Goal: Task Accomplishment & Management: Complete application form

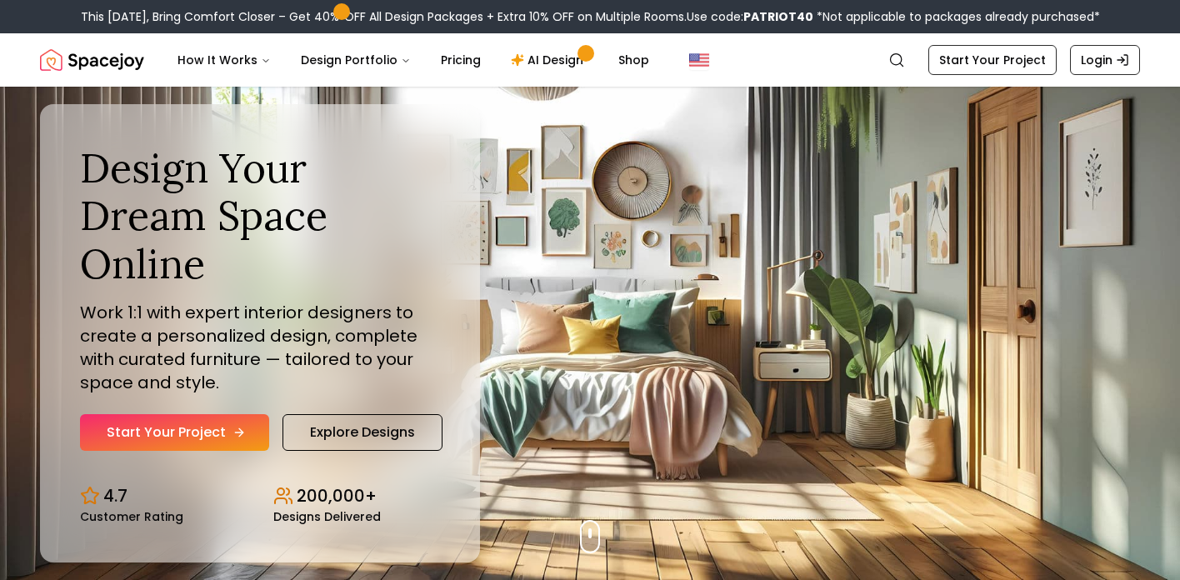
click at [187, 435] on link "Start Your Project" at bounding box center [174, 432] width 189 height 37
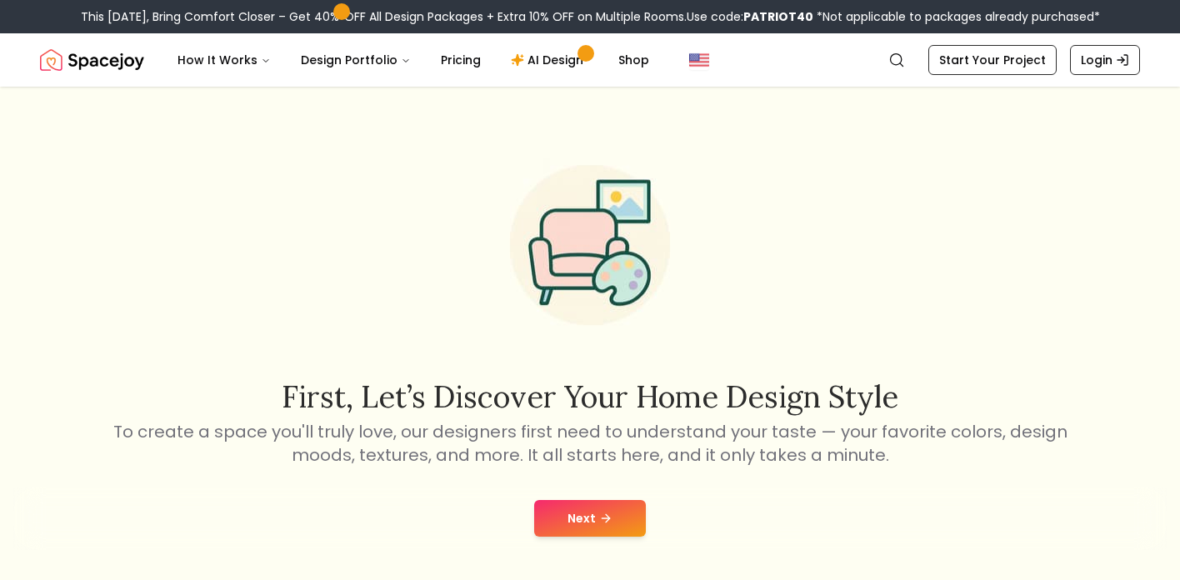
click at [587, 518] on button "Next" at bounding box center [590, 518] width 112 height 37
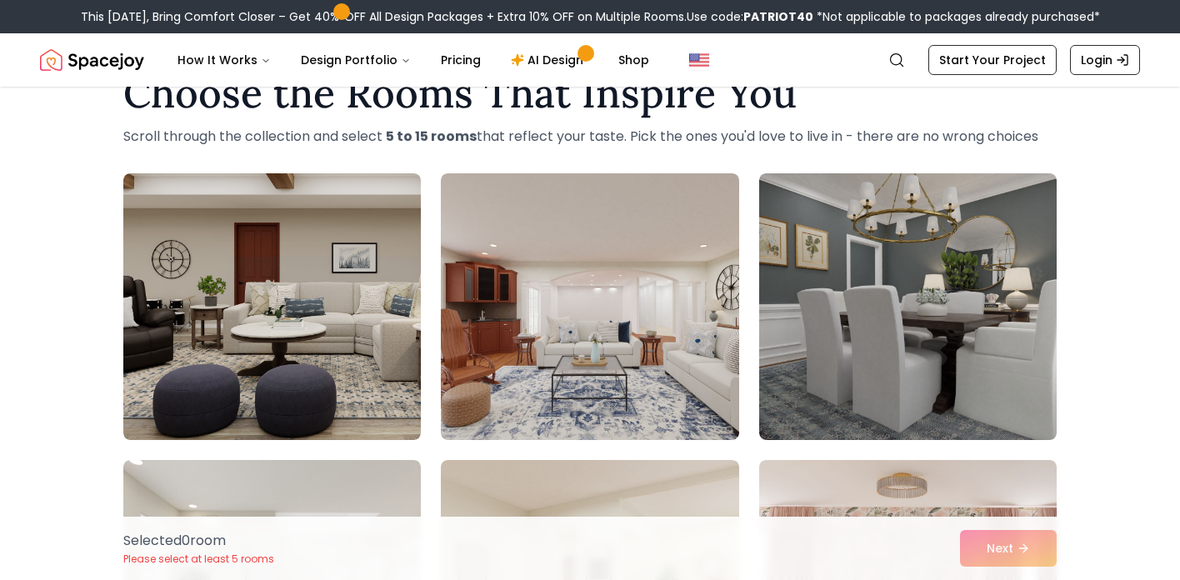
scroll to position [57, 0]
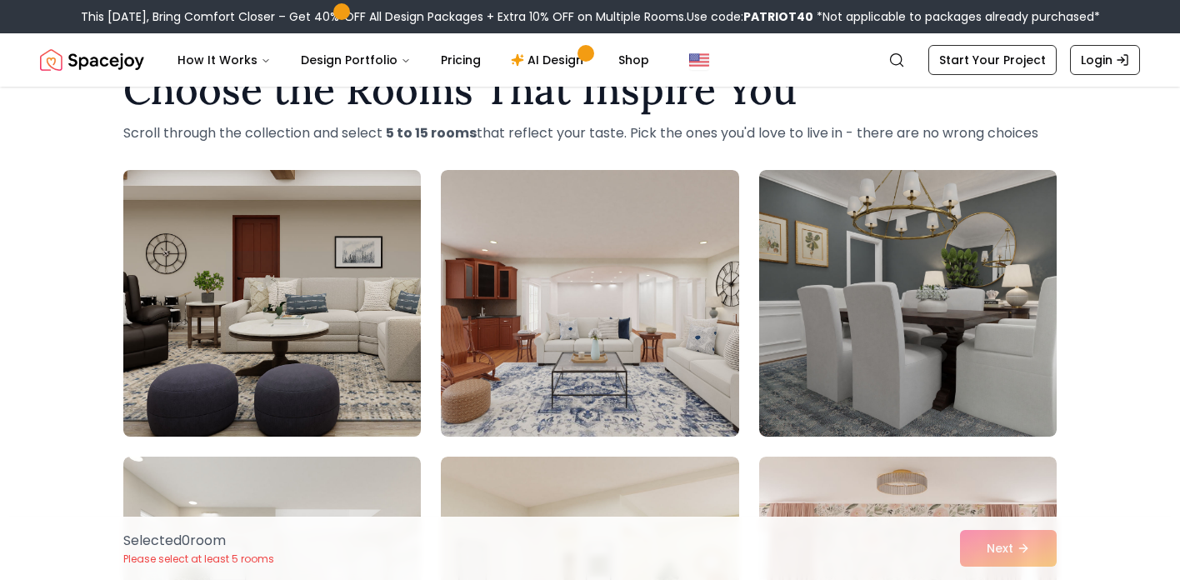
click at [304, 262] on img at bounding box center [272, 303] width 312 height 280
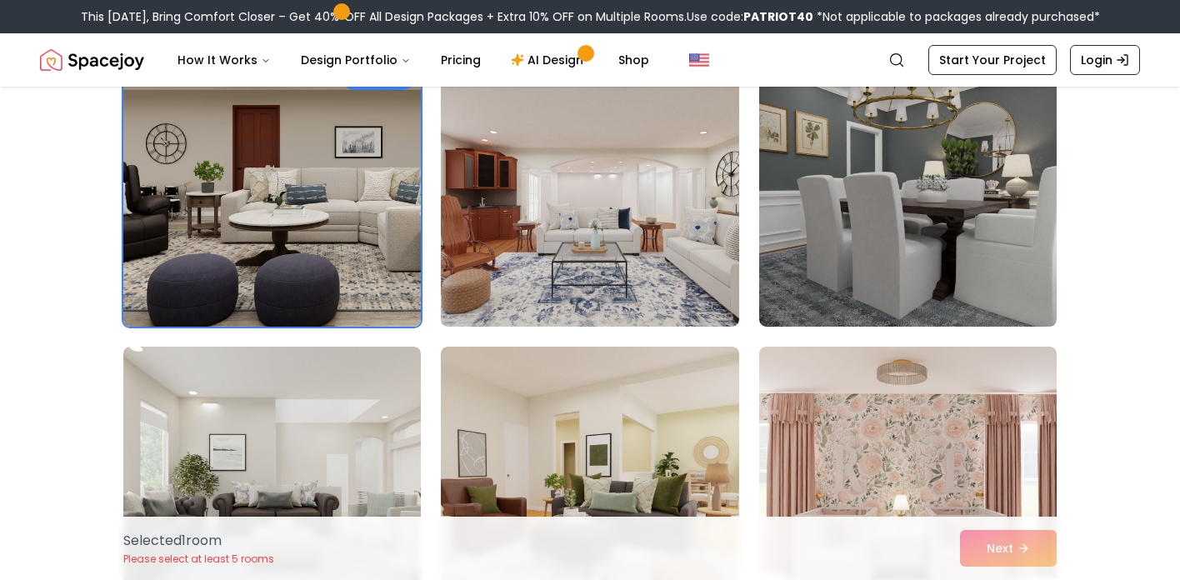
scroll to position [164, 0]
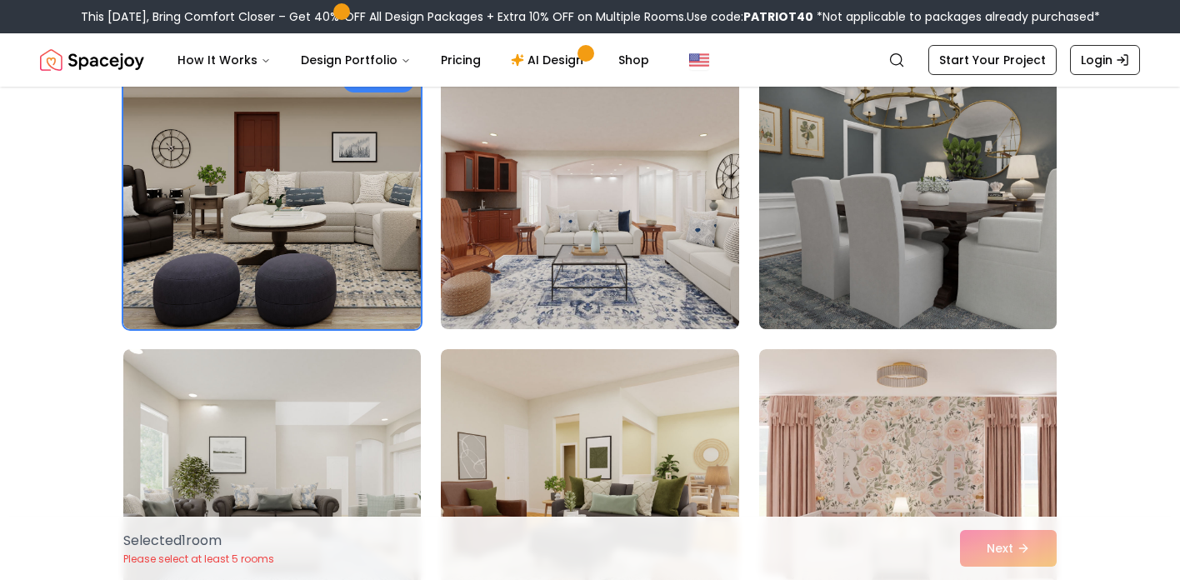
click at [982, 218] on img at bounding box center [908, 196] width 312 height 280
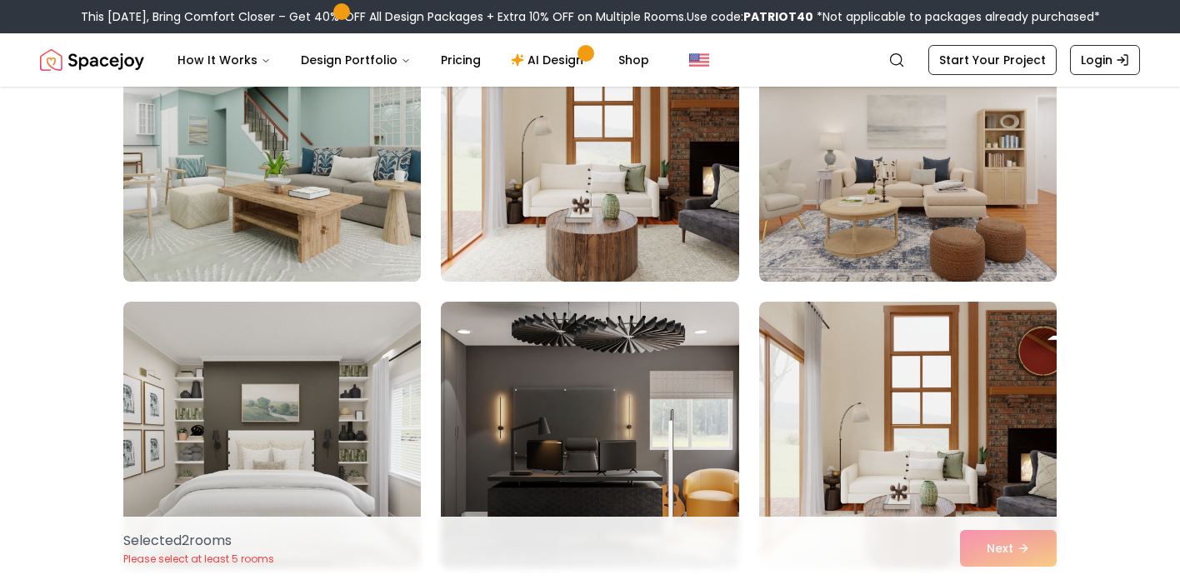
scroll to position [2794, 0]
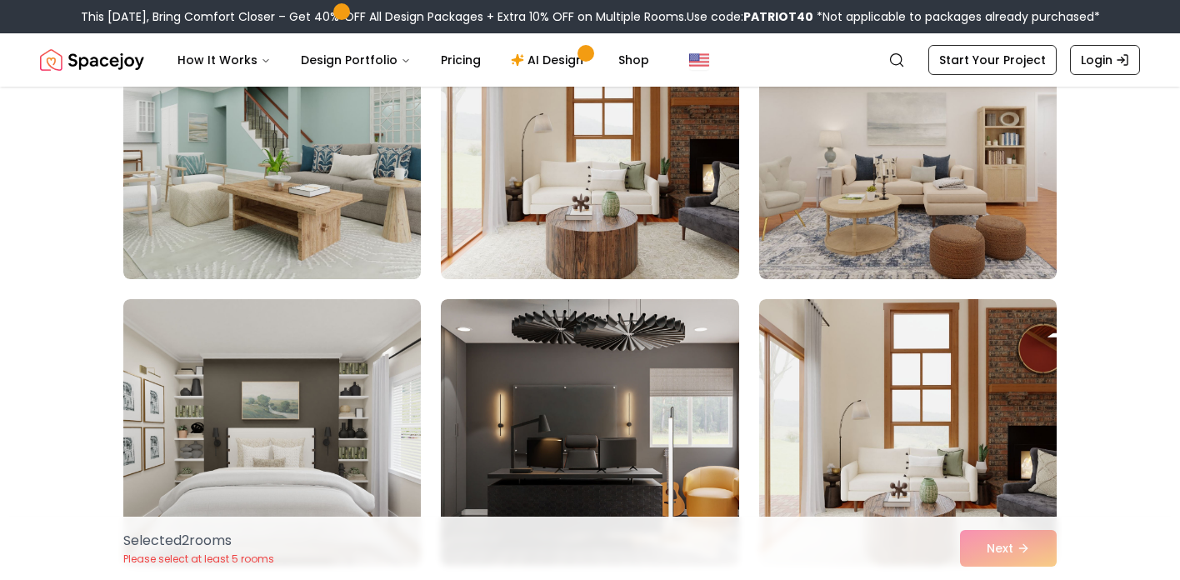
click at [943, 220] on img at bounding box center [907, 145] width 297 height 267
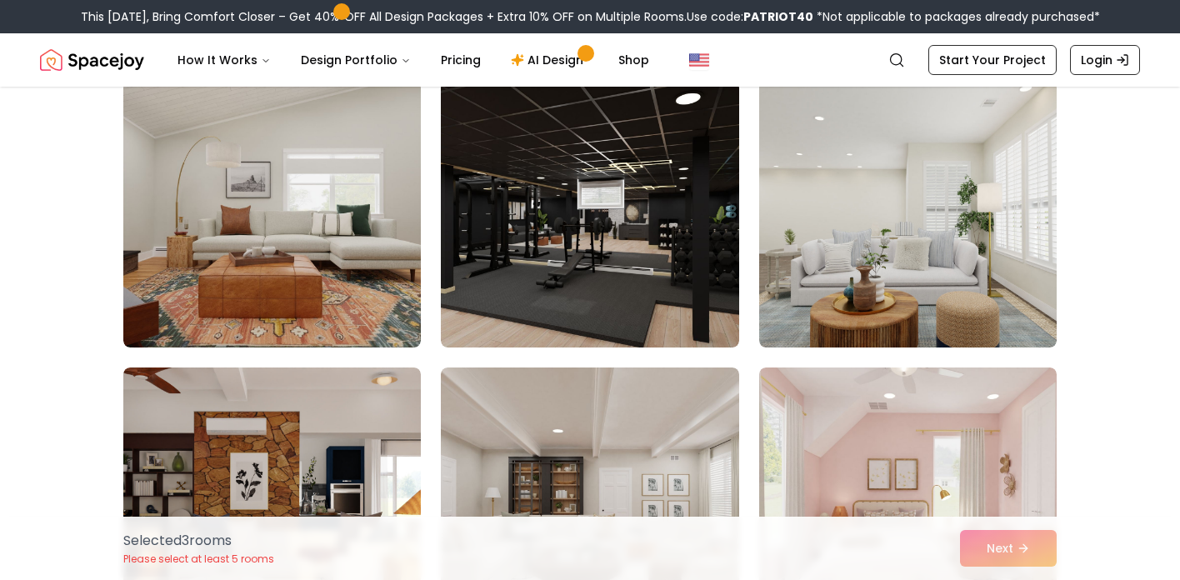
scroll to position [4527, 0]
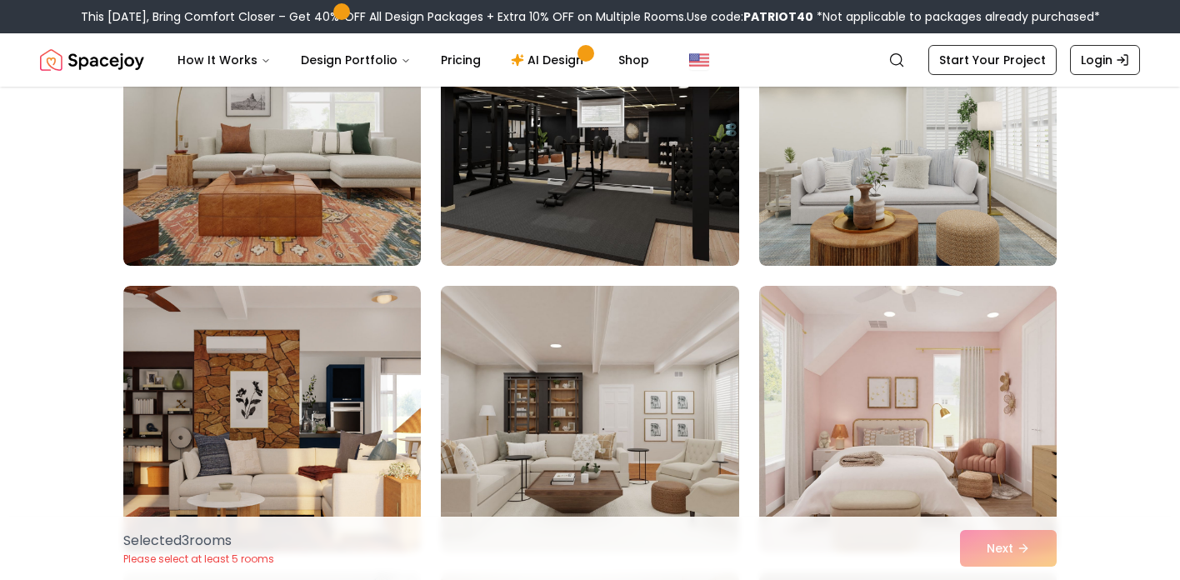
click at [628, 385] on img at bounding box center [589, 419] width 312 height 280
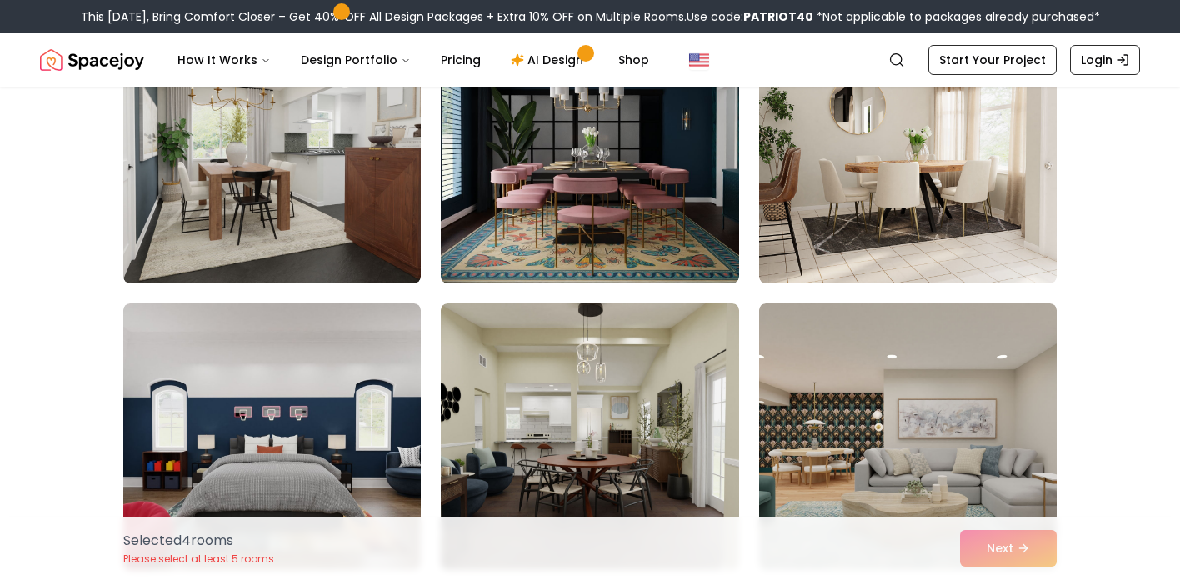
scroll to position [5648, 0]
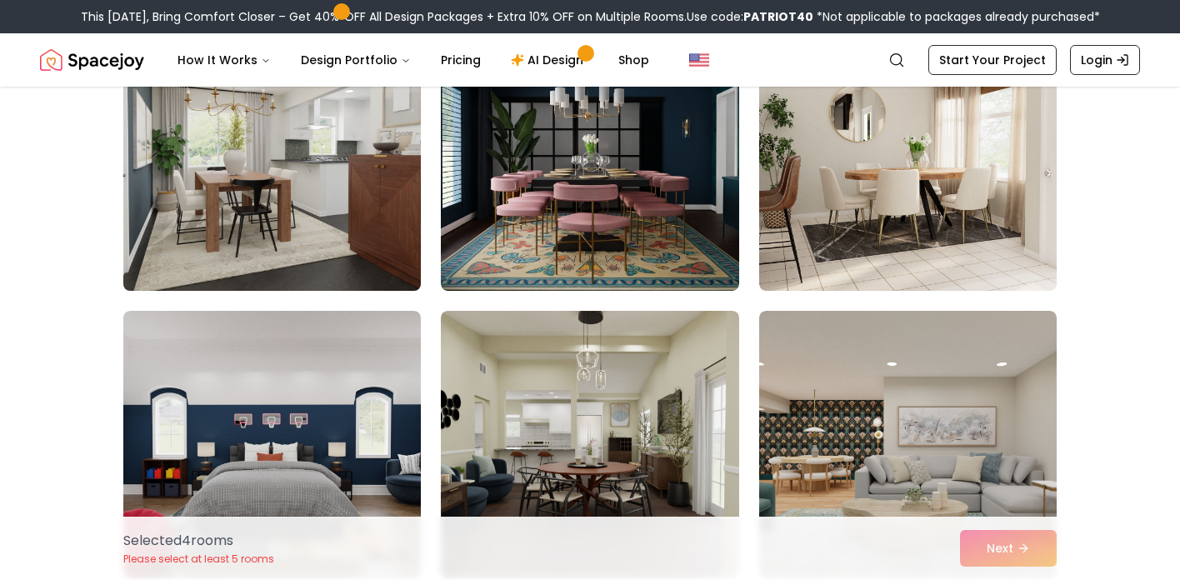
click at [351, 239] on img at bounding box center [272, 157] width 312 height 280
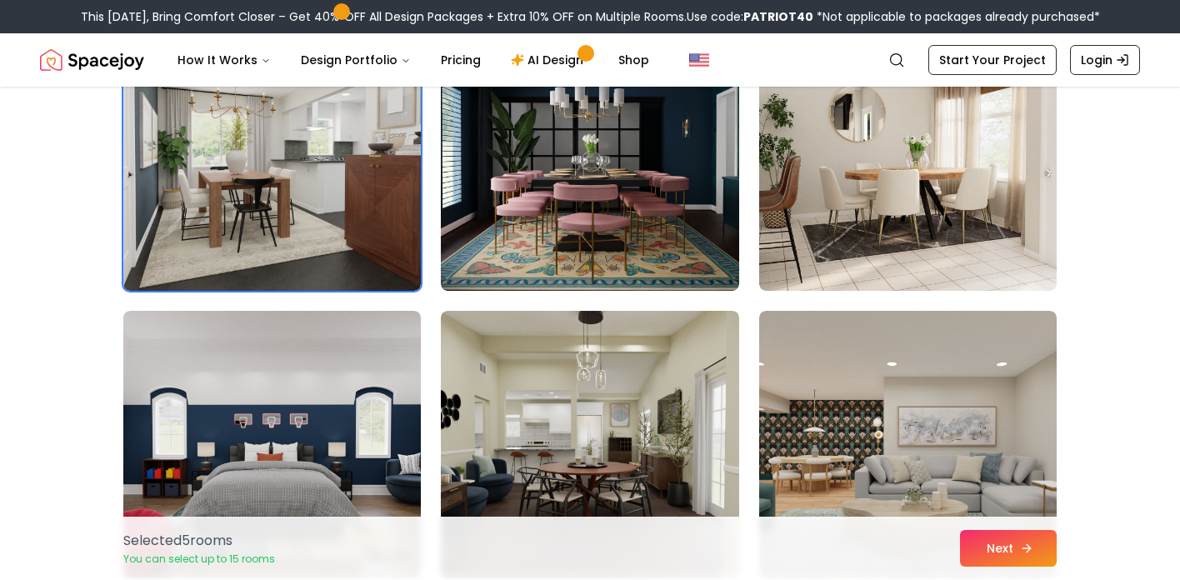
click at [979, 542] on button "Next" at bounding box center [1008, 548] width 97 height 37
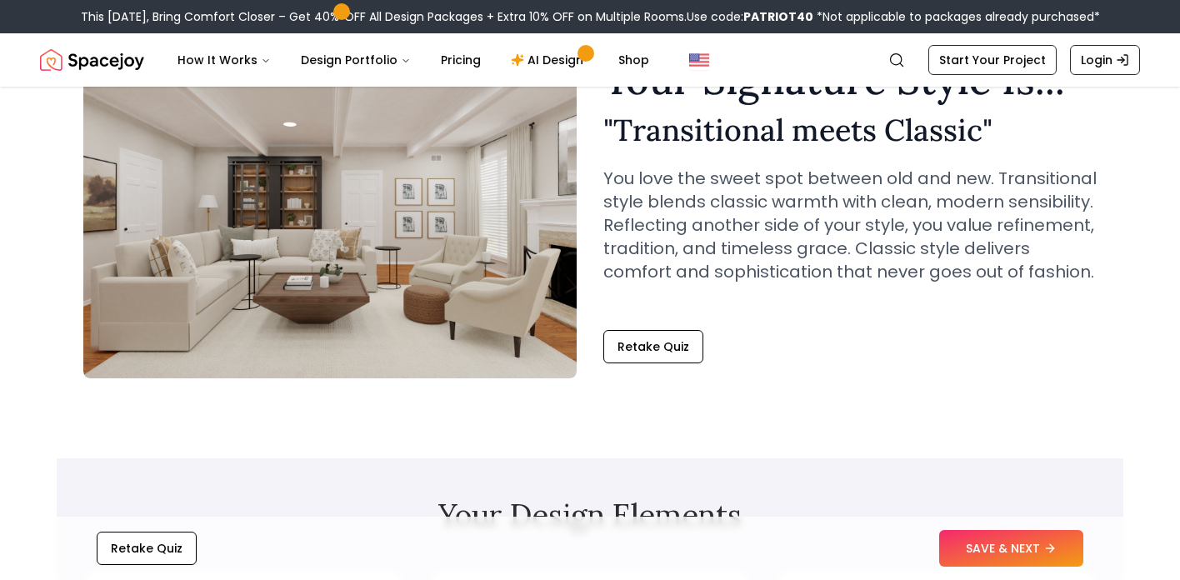
scroll to position [117, 0]
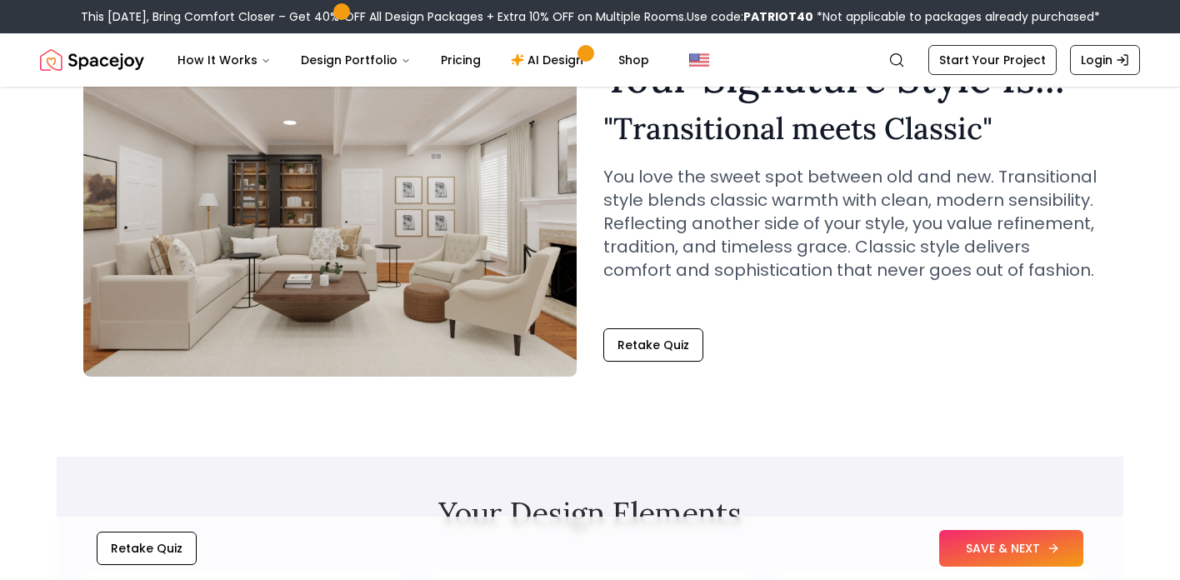
click at [1011, 543] on button "SAVE & NEXT" at bounding box center [1011, 548] width 144 height 37
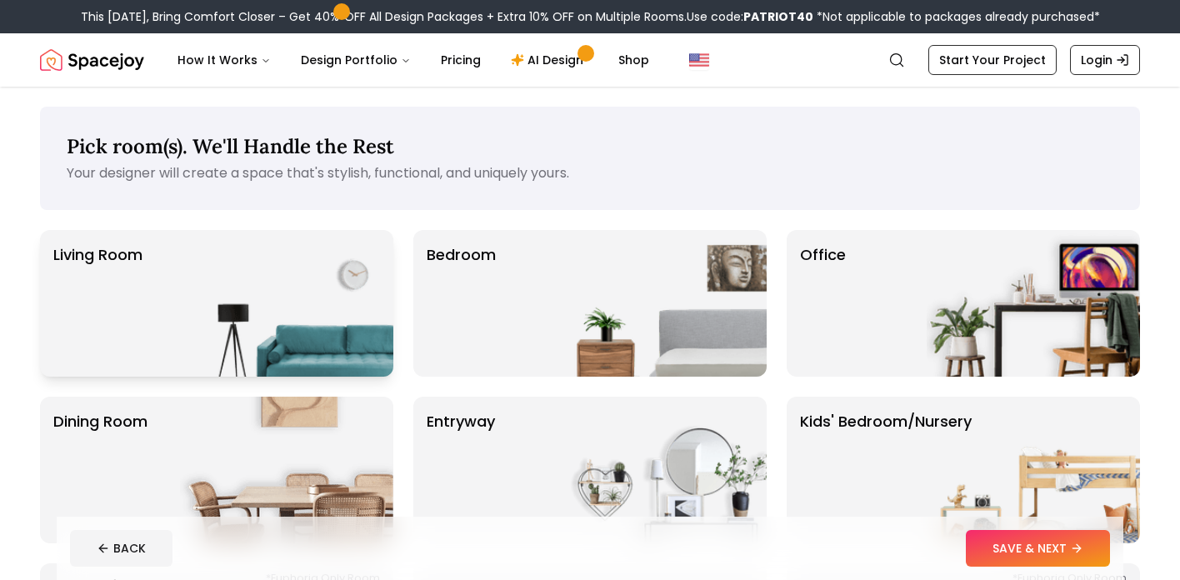
click at [355, 301] on img at bounding box center [286, 303] width 213 height 147
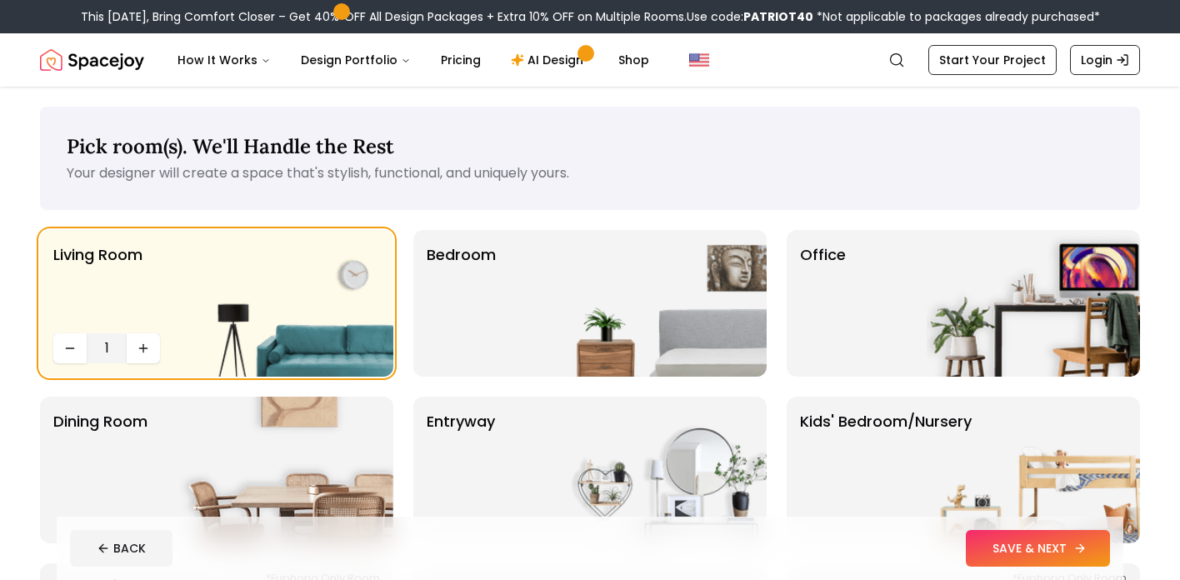
click at [1026, 542] on button "SAVE & NEXT" at bounding box center [1038, 548] width 144 height 37
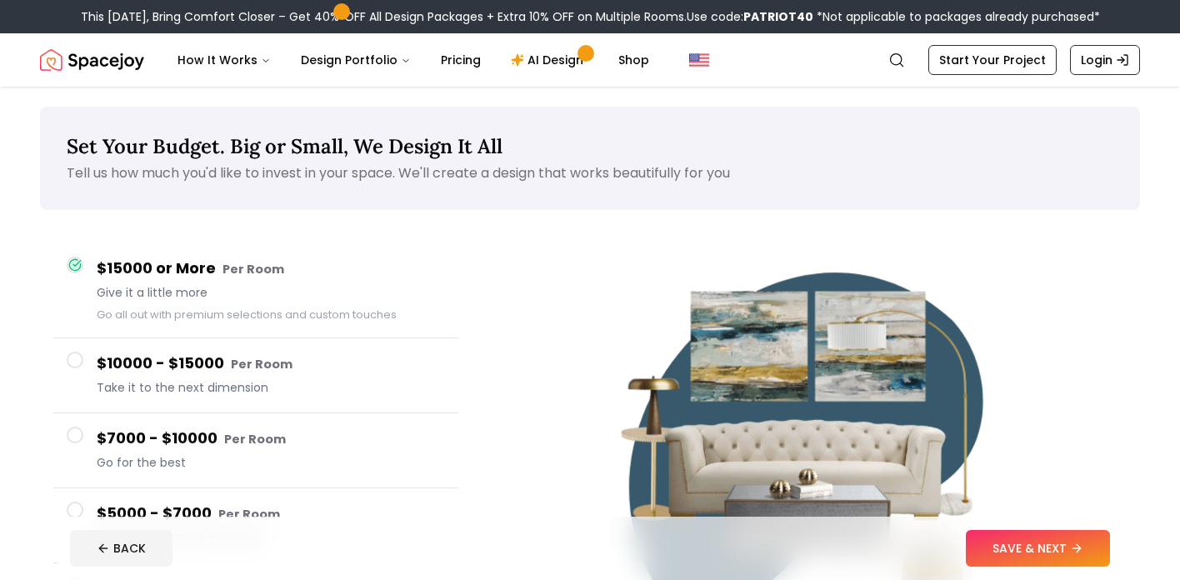
click at [258, 364] on small "Per Room" at bounding box center [262, 364] width 62 height 17
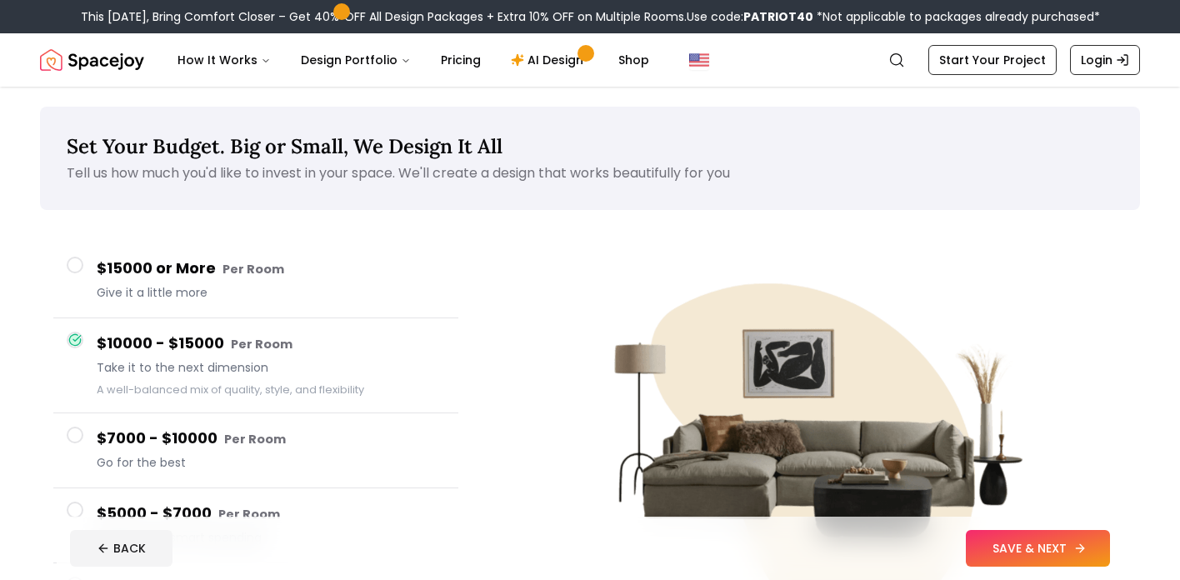
click at [982, 547] on button "SAVE & NEXT" at bounding box center [1038, 548] width 144 height 37
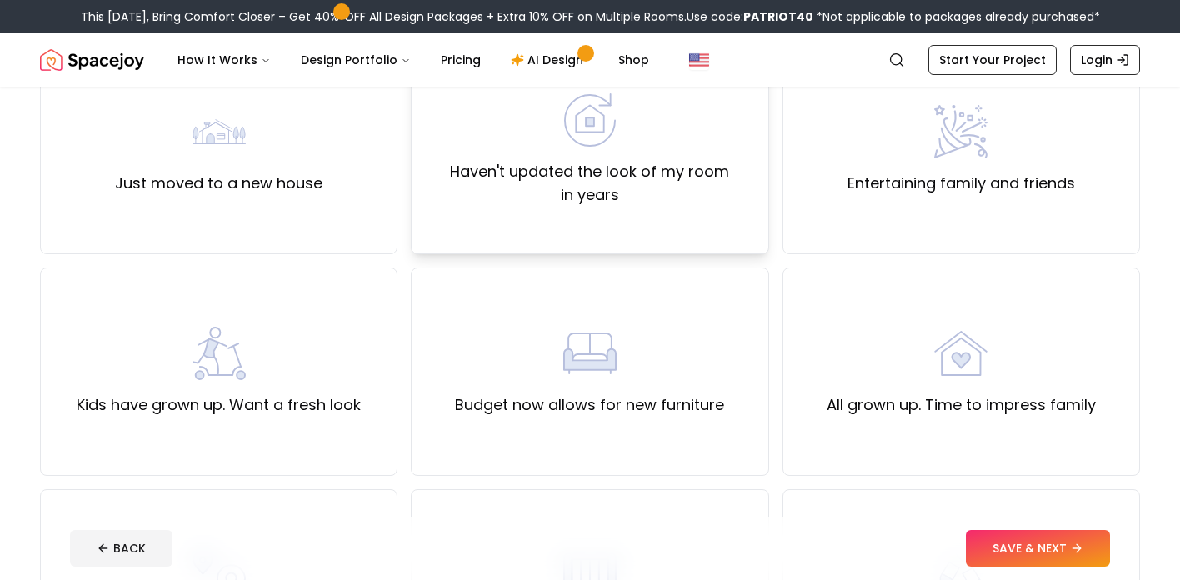
scroll to position [174, 0]
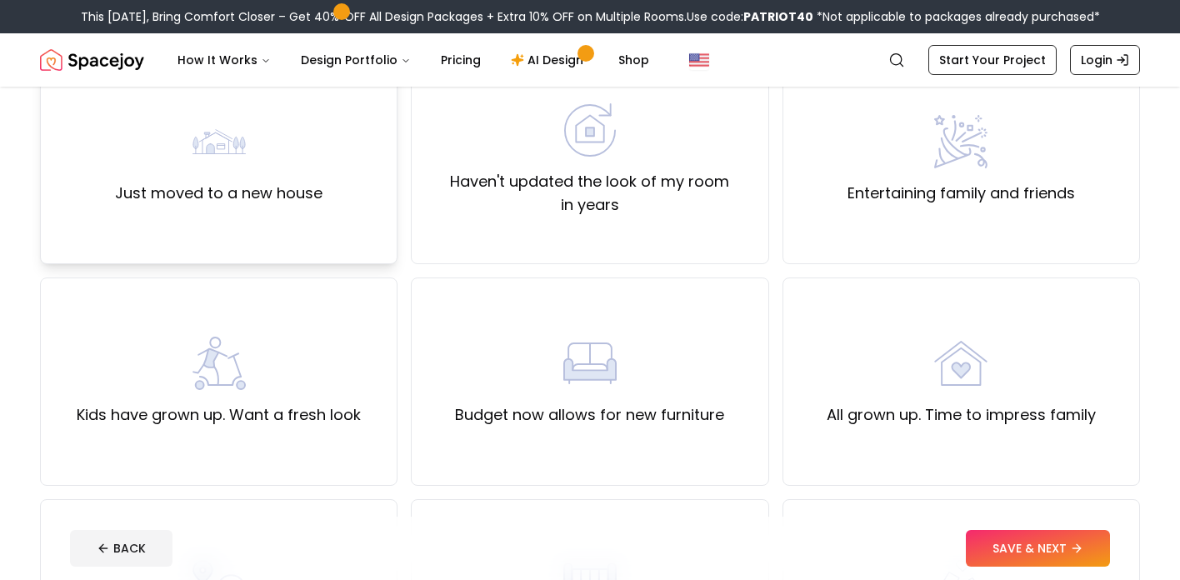
click at [332, 162] on div "Just moved to a new house" at bounding box center [218, 160] width 357 height 208
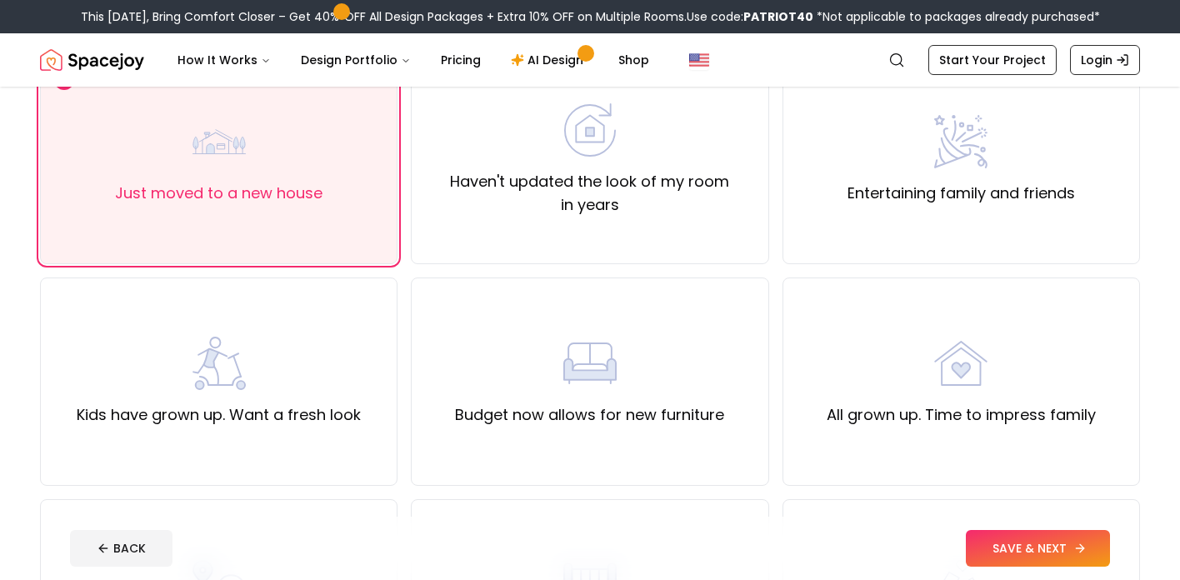
click at [1060, 547] on button "SAVE & NEXT" at bounding box center [1038, 548] width 144 height 37
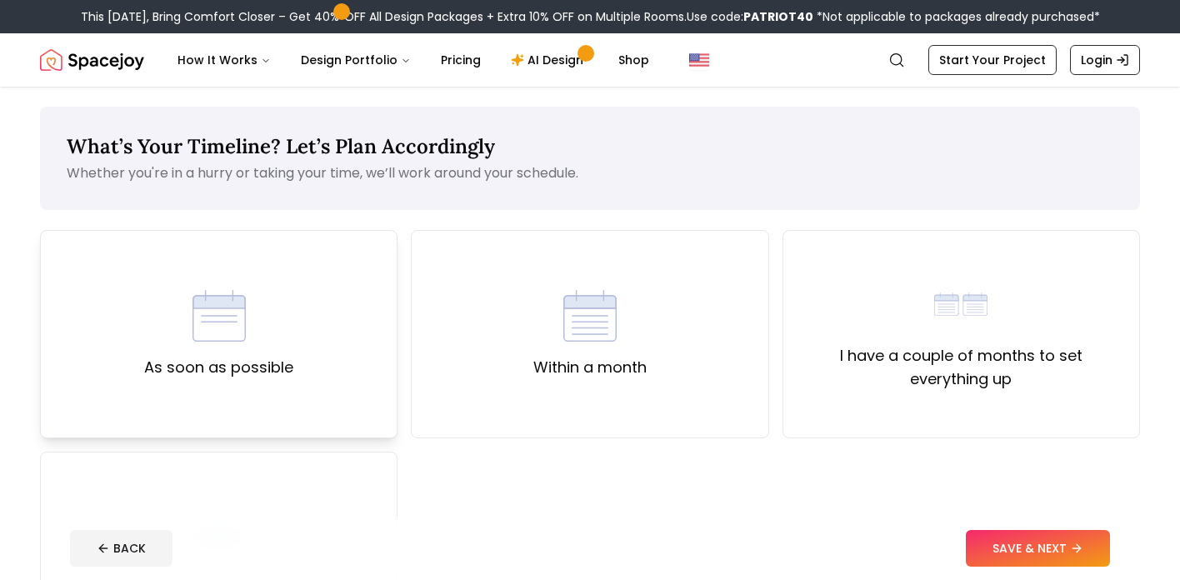
click at [269, 318] on div "As soon as possible" at bounding box center [218, 334] width 149 height 90
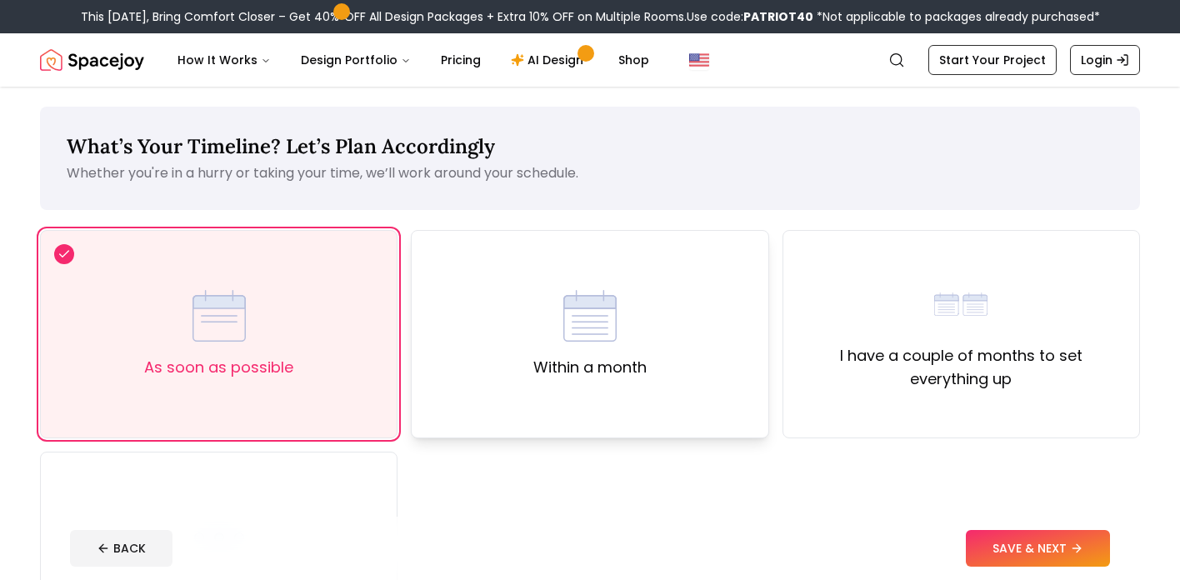
click at [524, 355] on div "Within a month" at bounding box center [589, 334] width 357 height 208
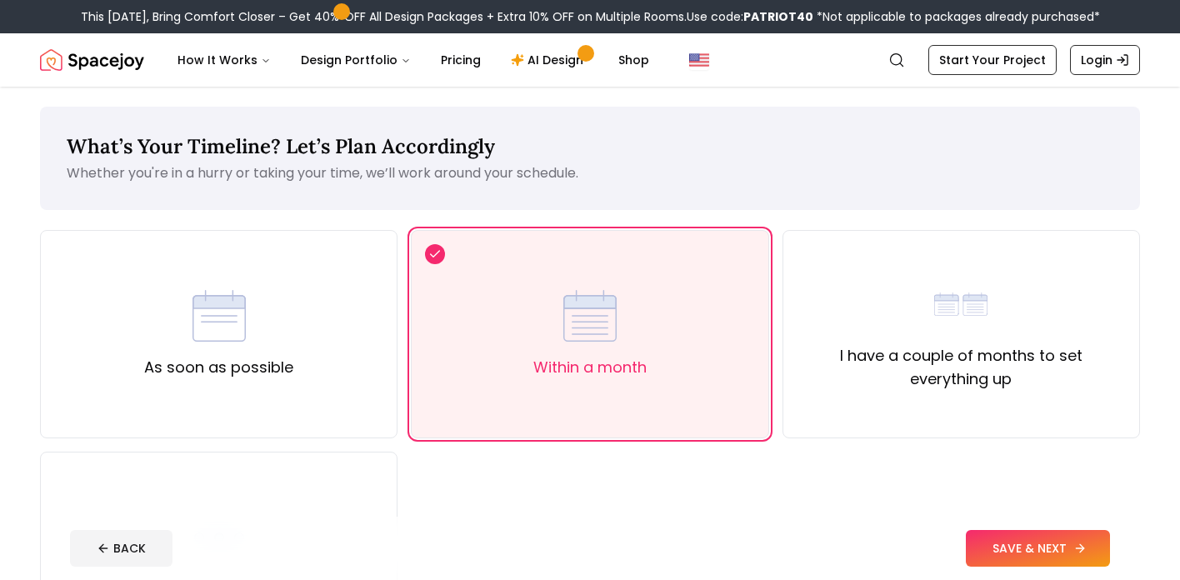
click at [1001, 554] on button "SAVE & NEXT" at bounding box center [1038, 548] width 144 height 37
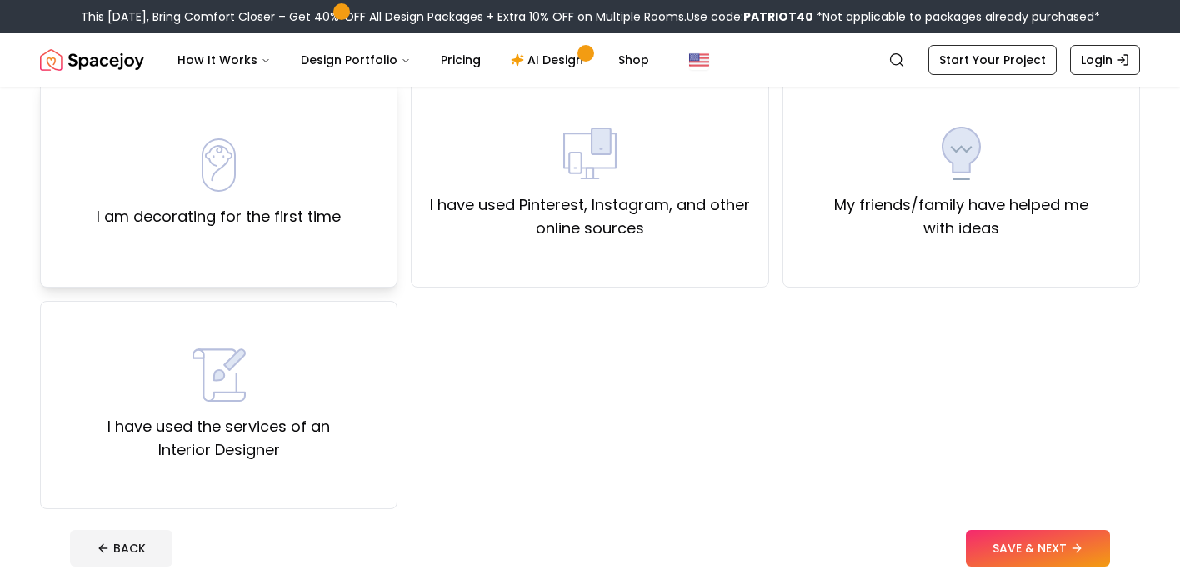
scroll to position [152, 0]
click at [321, 240] on div "I am decorating for the first time" at bounding box center [218, 182] width 357 height 208
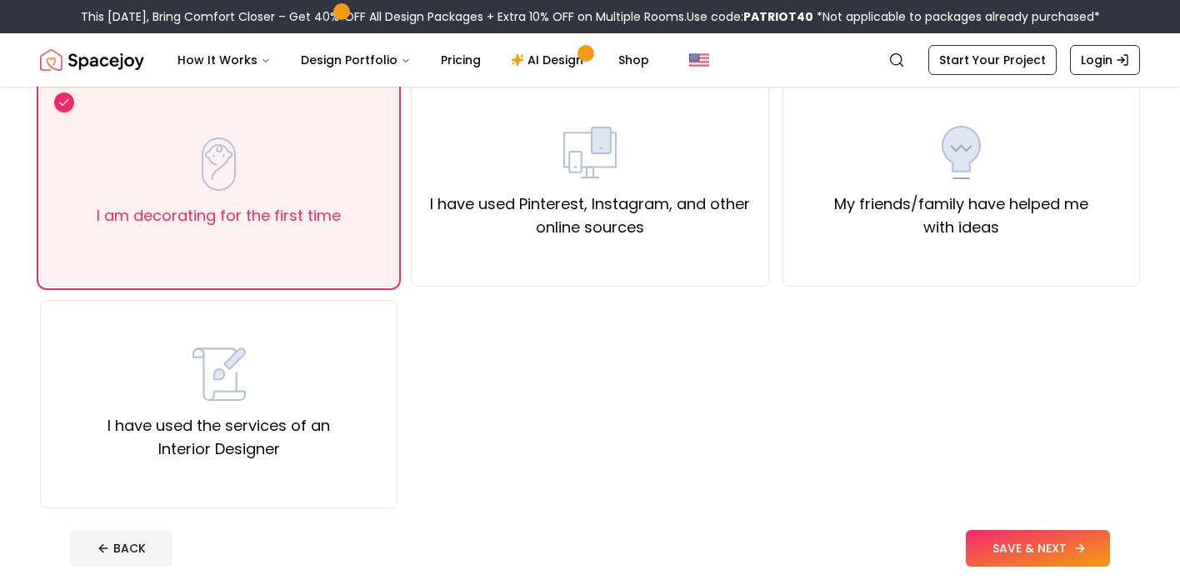
click at [1011, 546] on button "SAVE & NEXT" at bounding box center [1038, 548] width 144 height 37
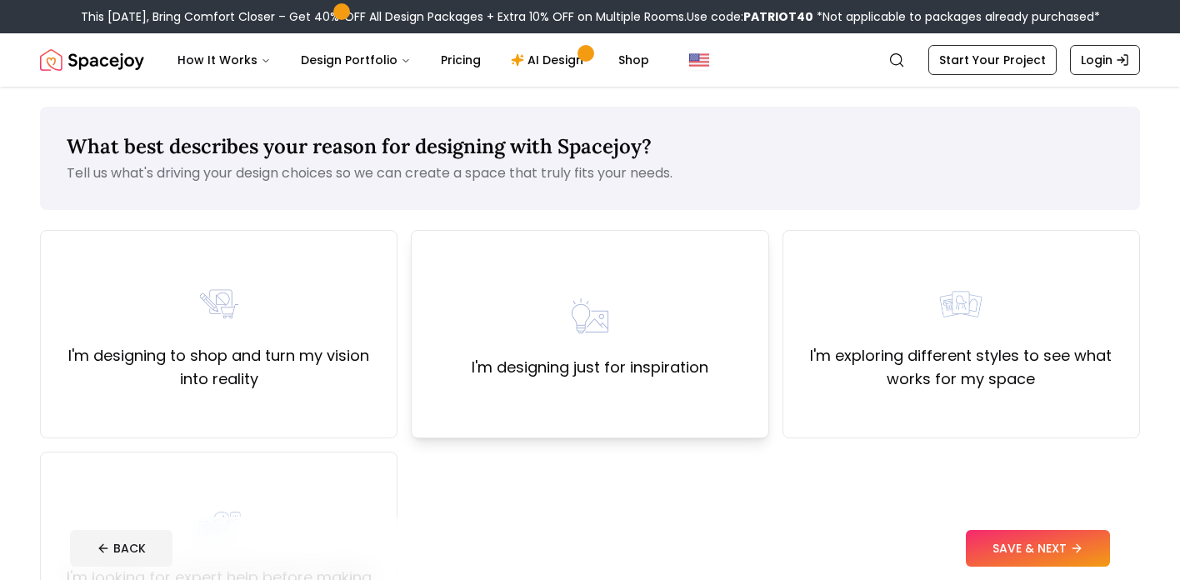
click at [529, 371] on label "I'm designing just for inspiration" at bounding box center [590, 367] width 237 height 23
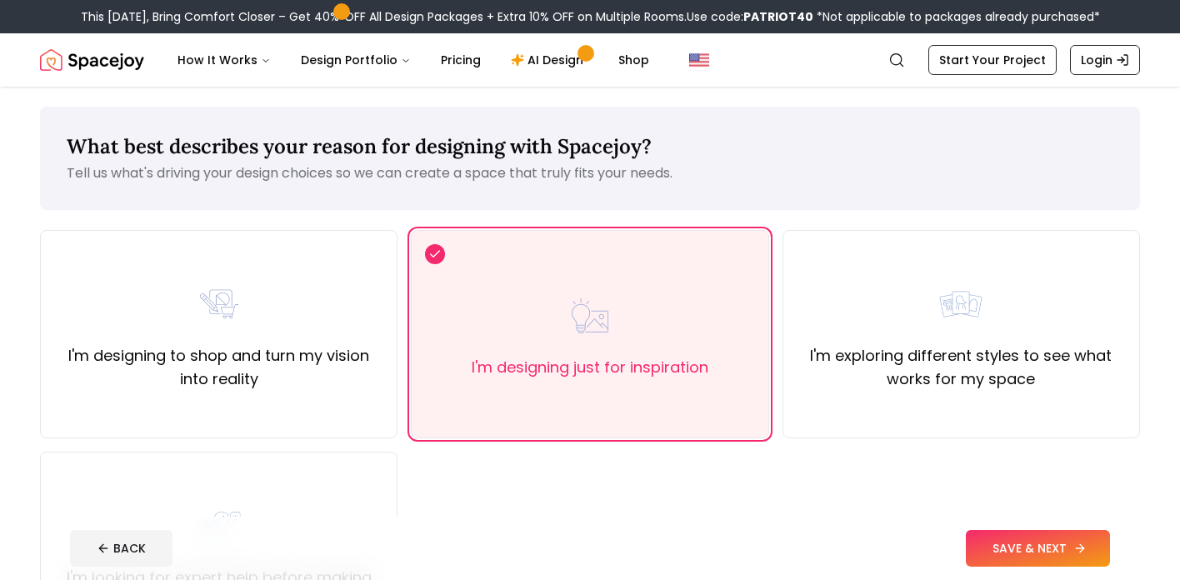
click at [996, 547] on button "SAVE & NEXT" at bounding box center [1038, 548] width 144 height 37
